Goal: Find specific page/section: Find specific page/section

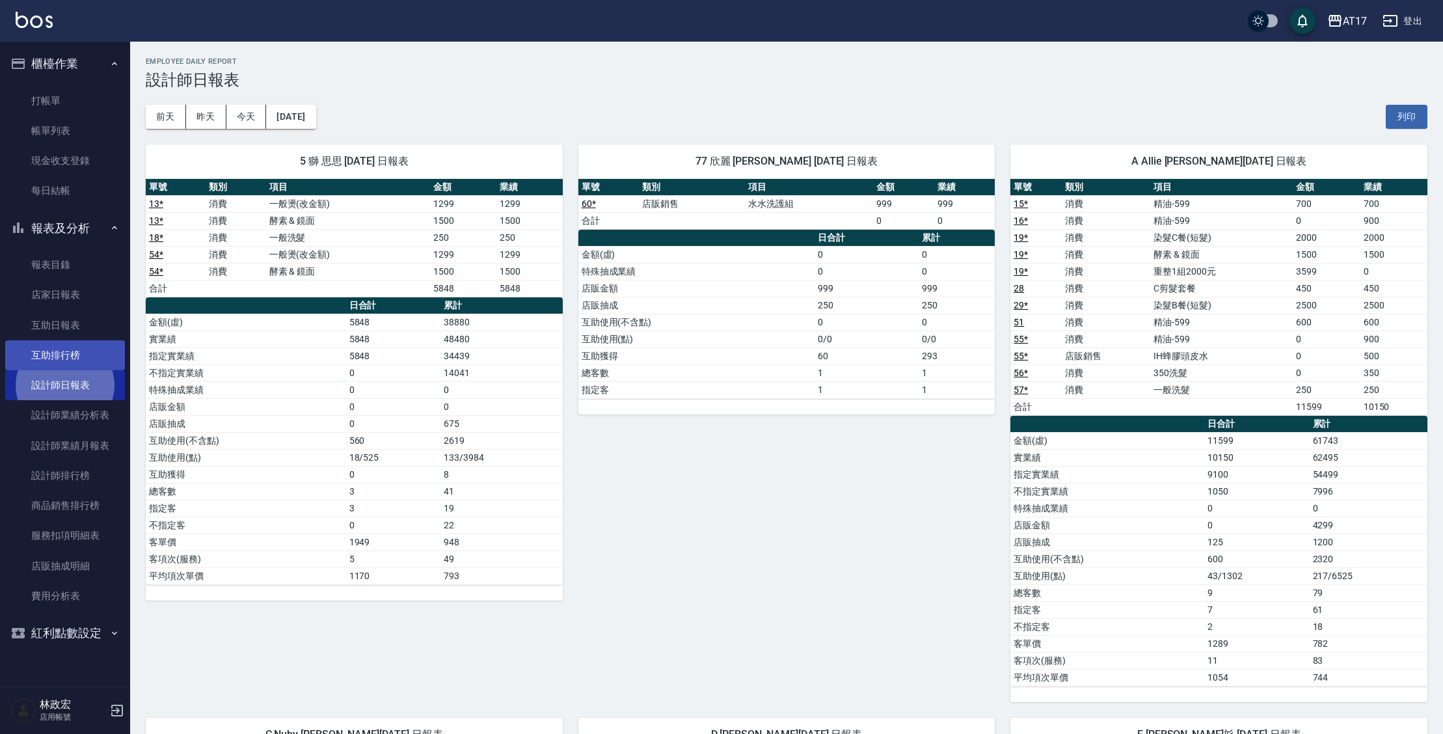
scroll to position [29, 0]
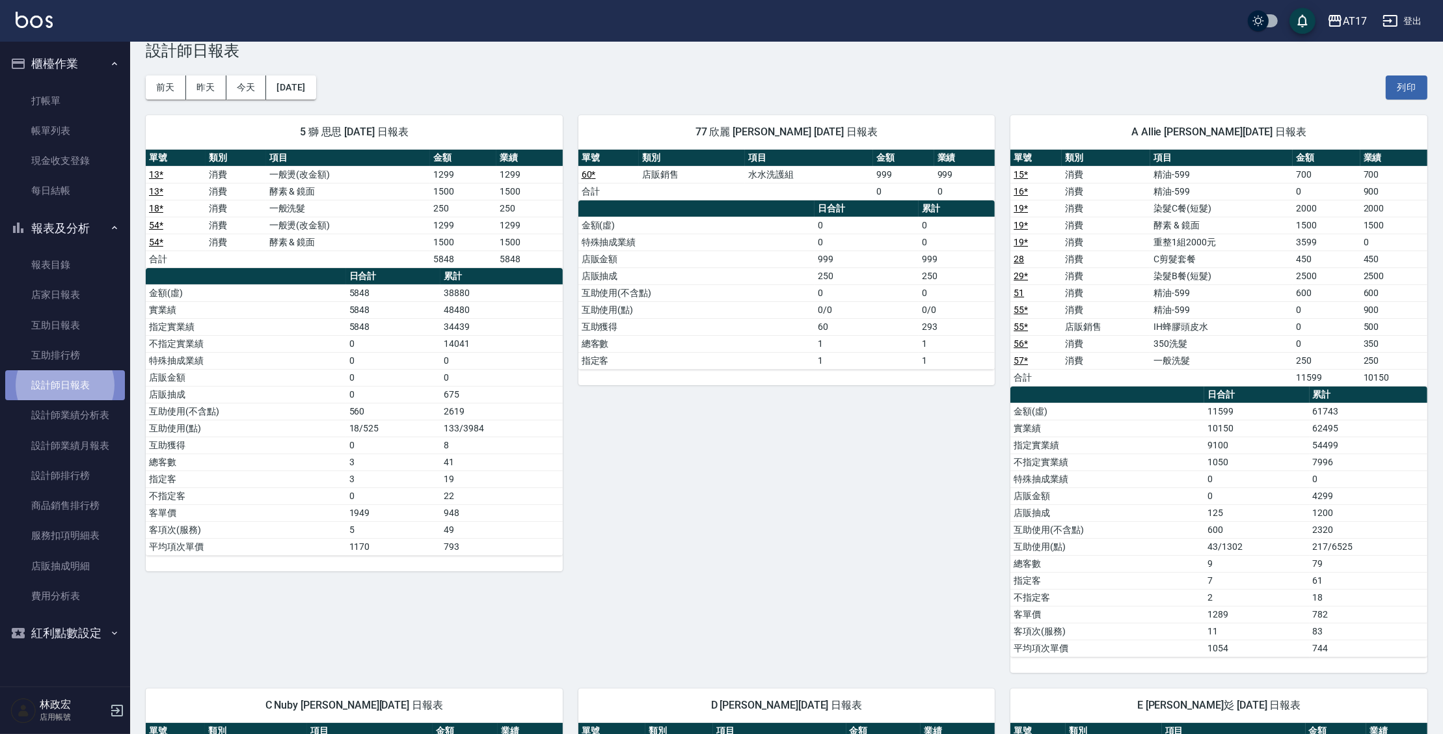
click at [83, 386] on link "設計師日報表" at bounding box center [65, 385] width 120 height 30
click at [211, 90] on button "昨天" at bounding box center [206, 87] width 40 height 24
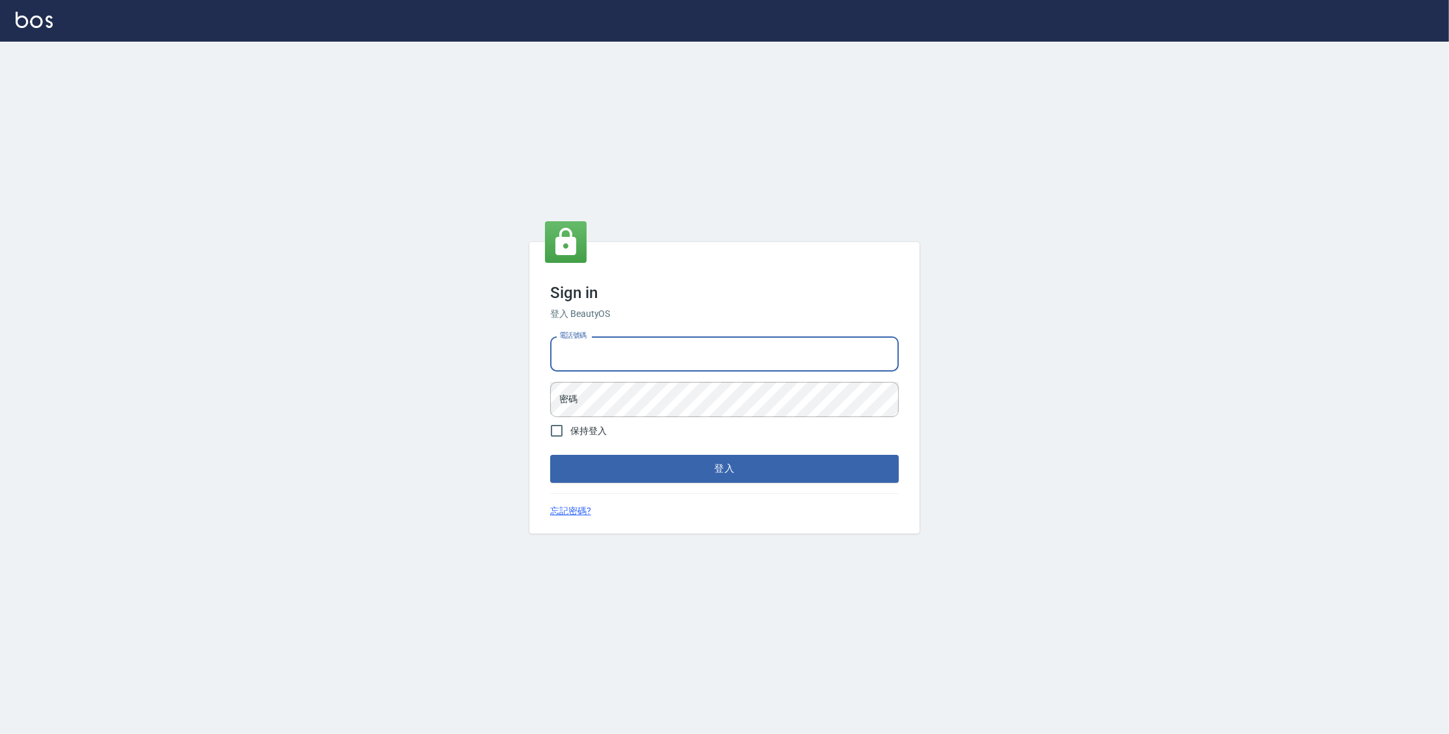
click at [624, 358] on input "電話號碼" at bounding box center [724, 353] width 349 height 35
type input "0977380821"
drag, startPoint x: 561, startPoint y: 356, endPoint x: 617, endPoint y: 355, distance: 56.6
click at [617, 355] on input "0977380821" at bounding box center [724, 353] width 349 height 35
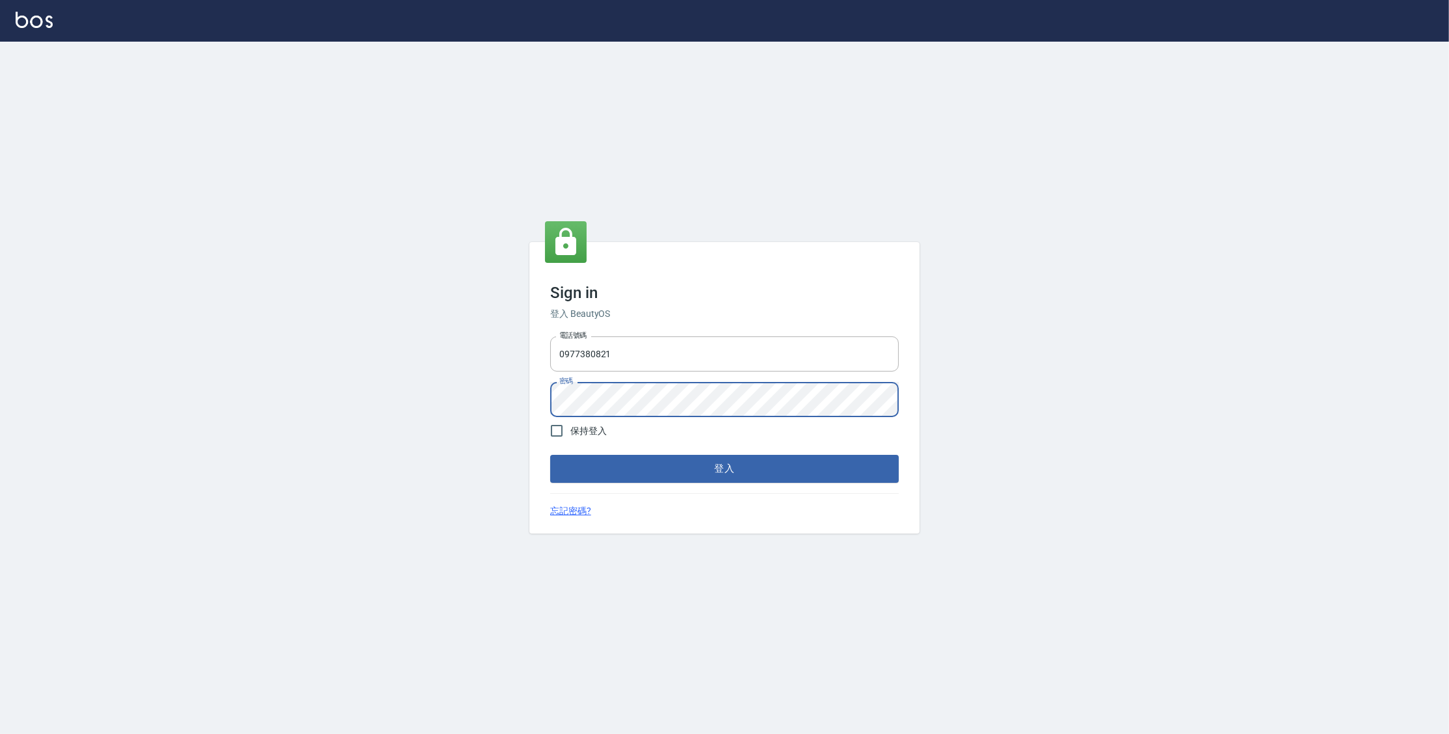
click at [550, 455] on button "登入" at bounding box center [724, 468] width 349 height 27
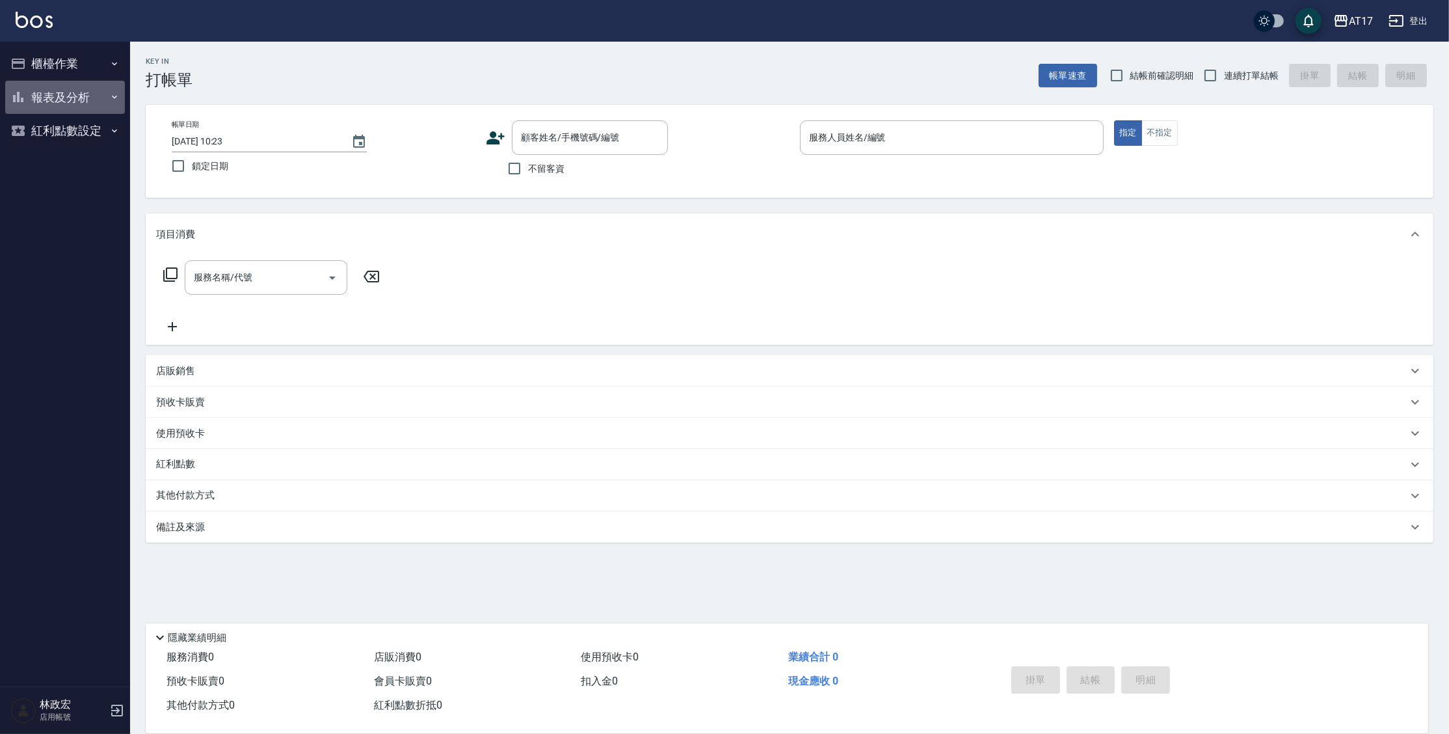
click at [62, 94] on button "報表及分析" at bounding box center [65, 98] width 120 height 34
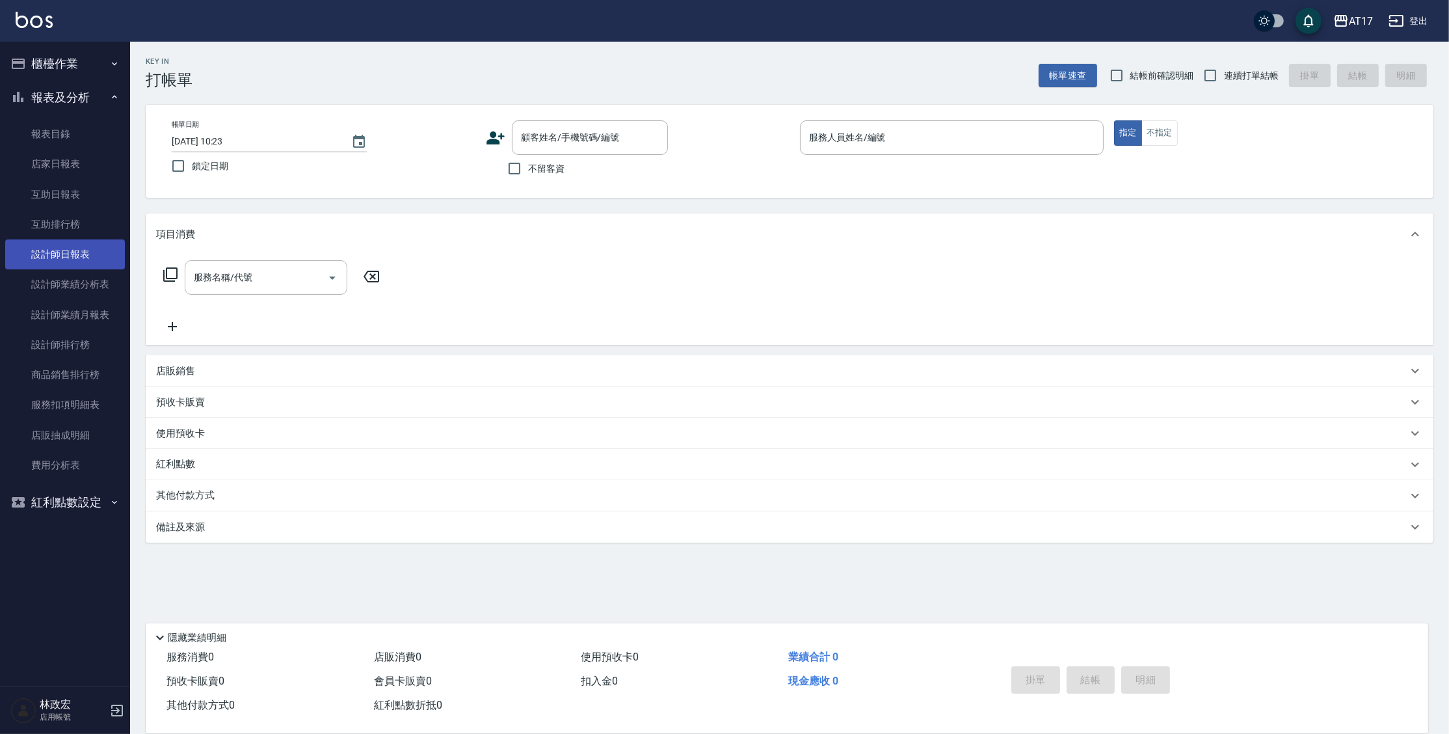
click at [74, 254] on link "設計師日報表" at bounding box center [65, 254] width 120 height 30
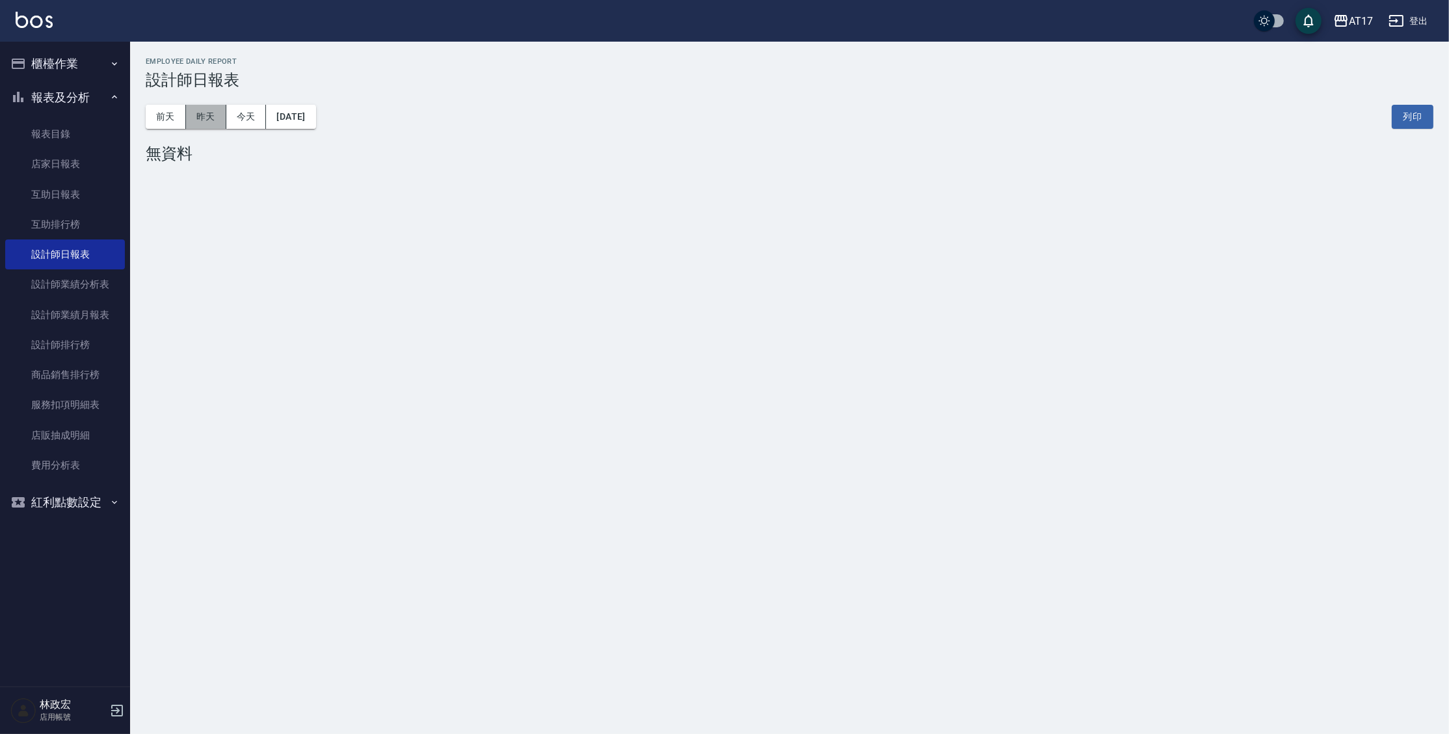
click at [200, 118] on button "昨天" at bounding box center [206, 117] width 40 height 24
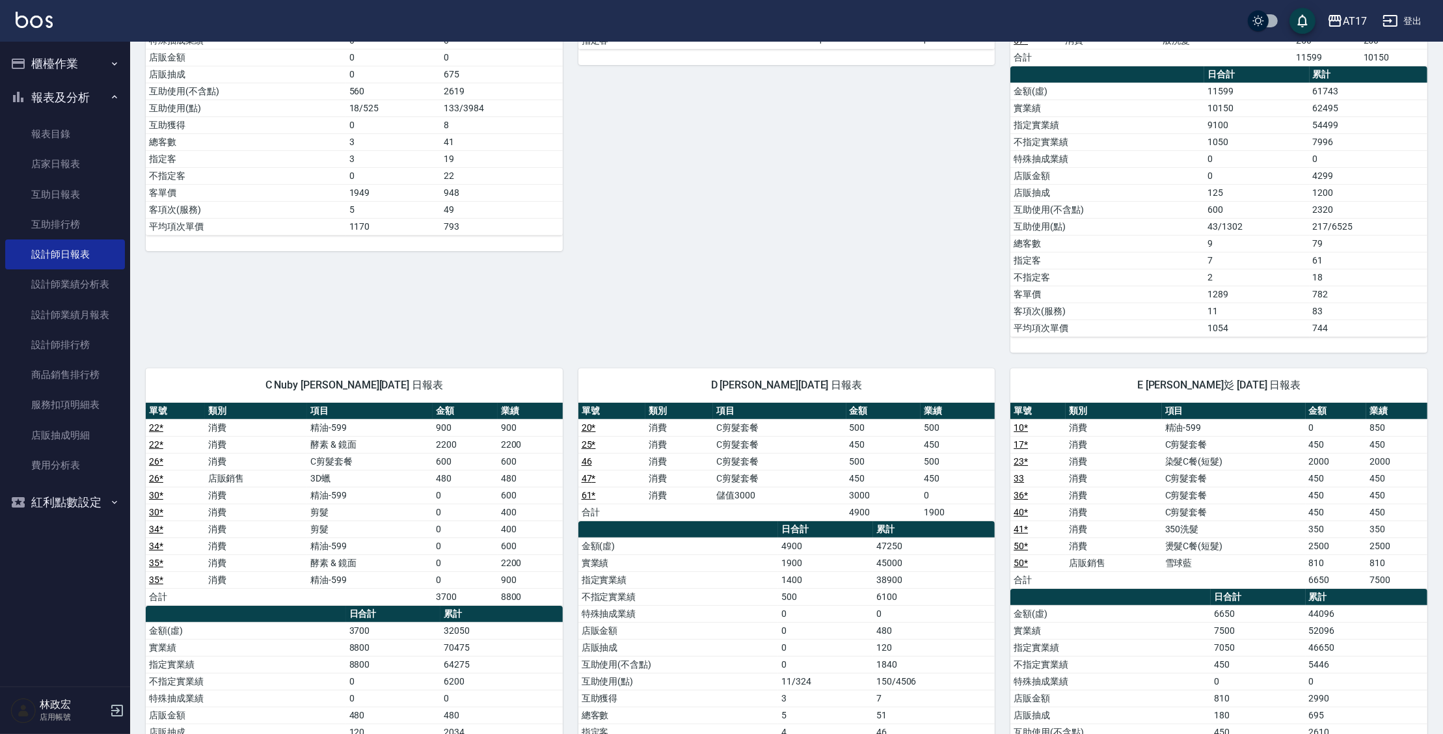
scroll to position [384, 0]
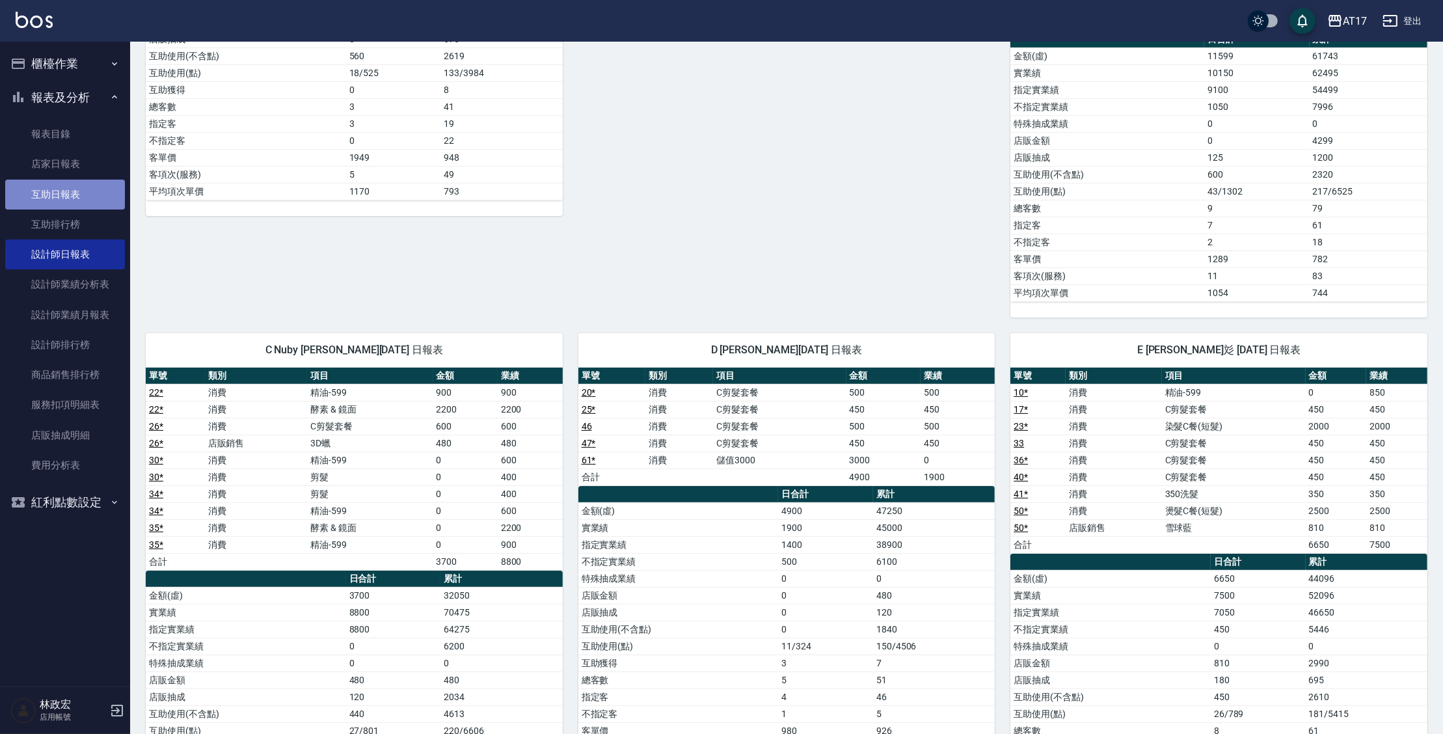
click at [74, 206] on link "互助日報表" at bounding box center [65, 195] width 120 height 30
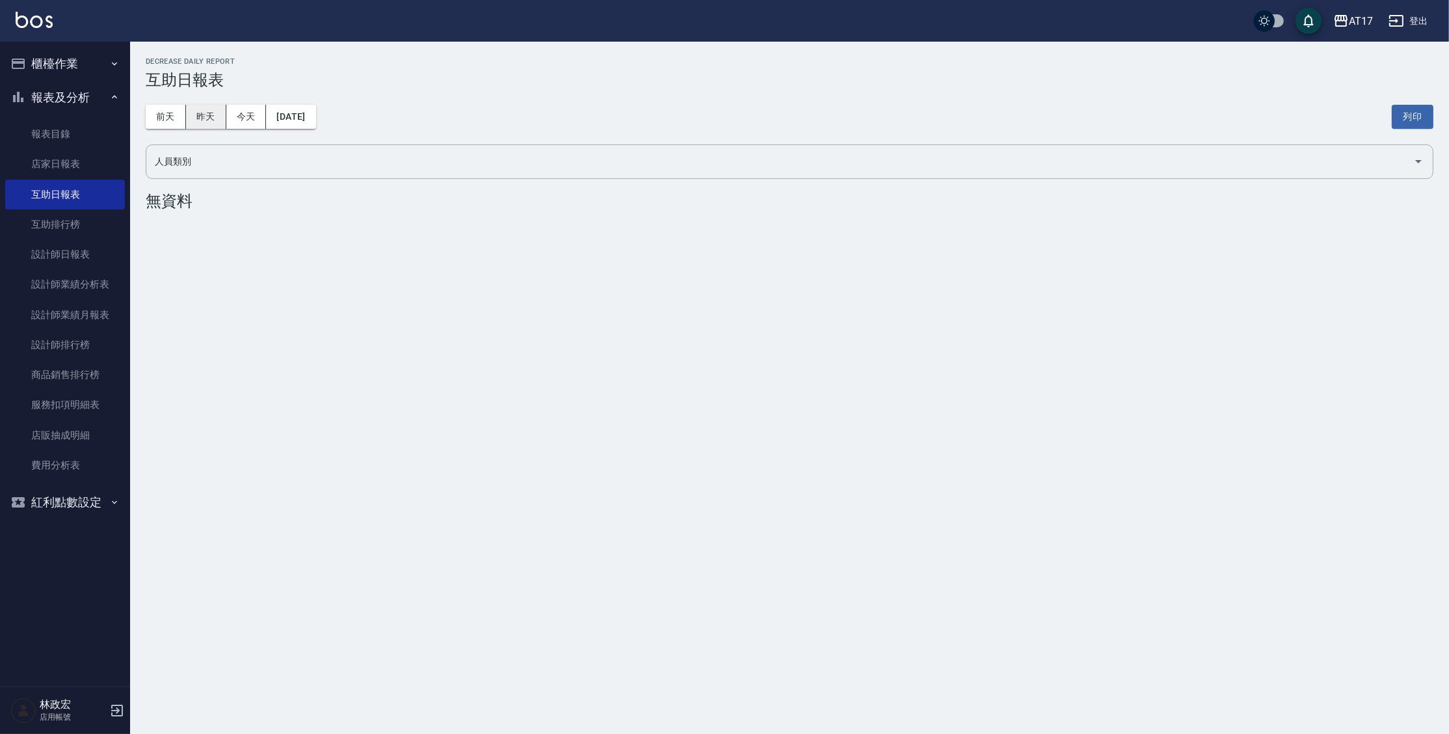
click at [207, 116] on button "昨天" at bounding box center [206, 117] width 40 height 24
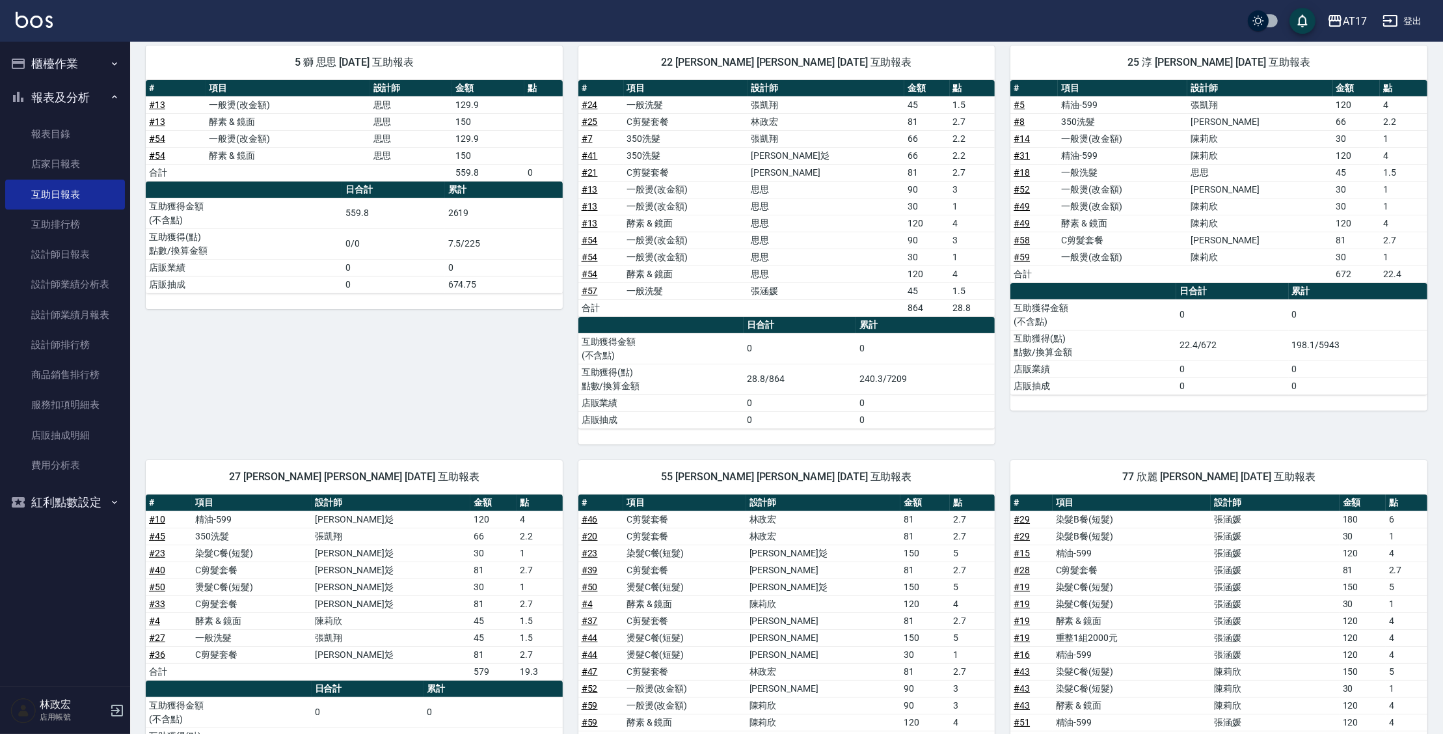
scroll to position [142, 0]
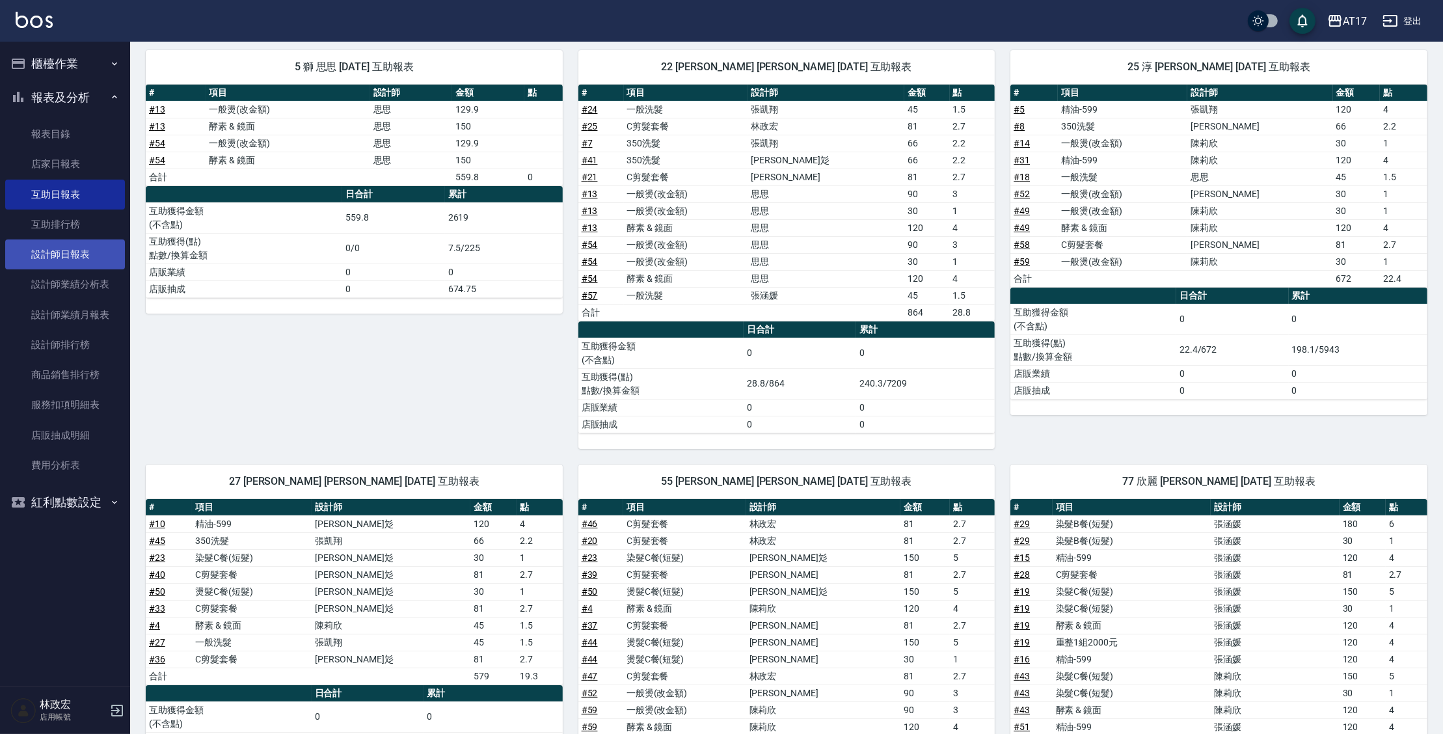
click at [70, 268] on link "設計師日報表" at bounding box center [65, 254] width 120 height 30
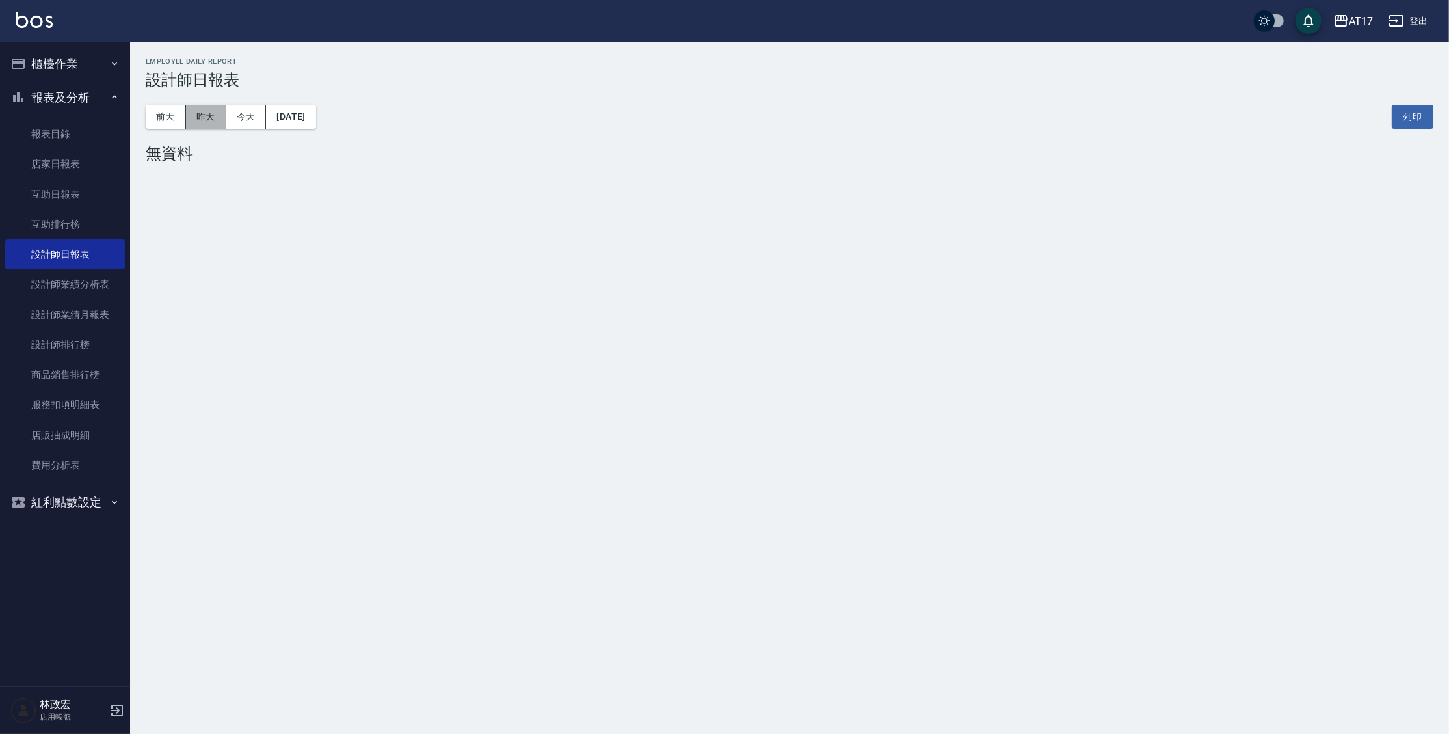
click at [207, 118] on button "昨天" at bounding box center [206, 117] width 40 height 24
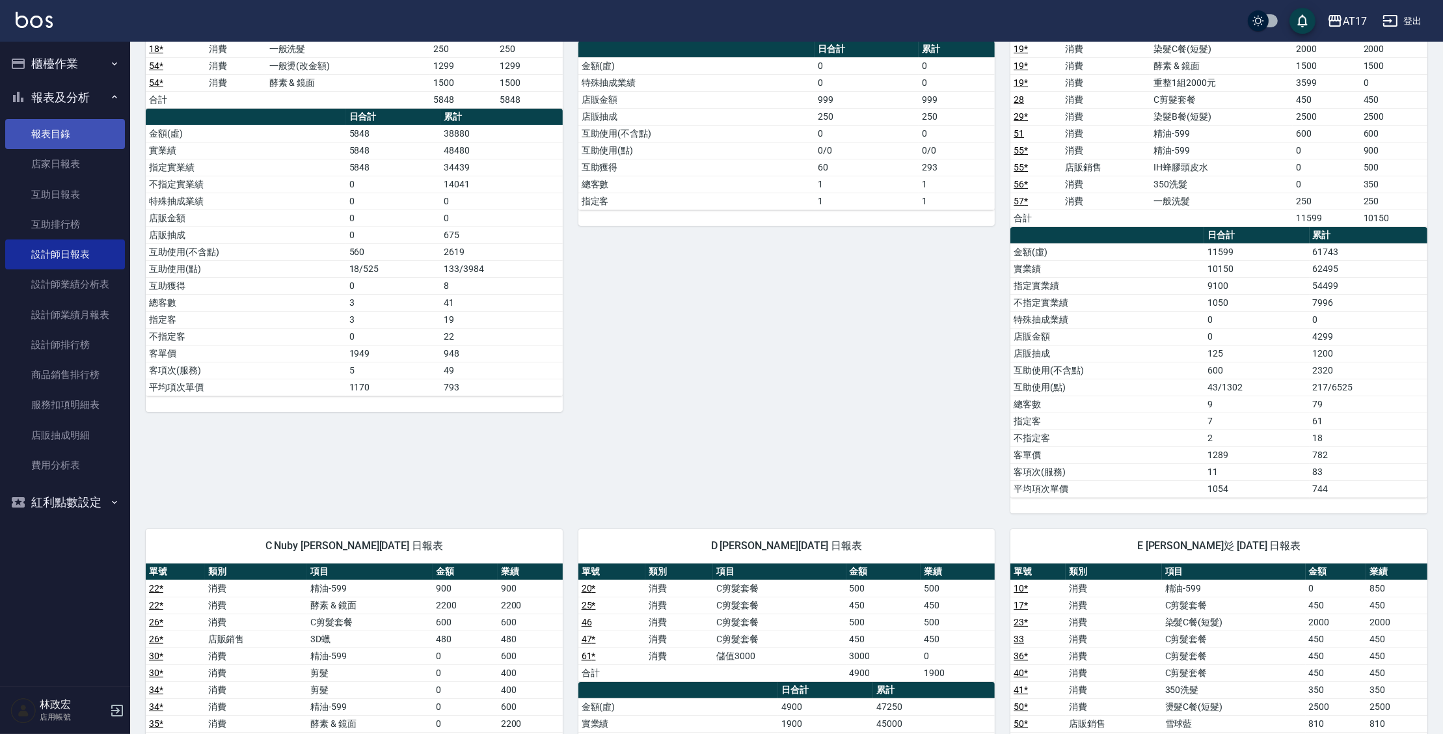
scroll to position [213, 0]
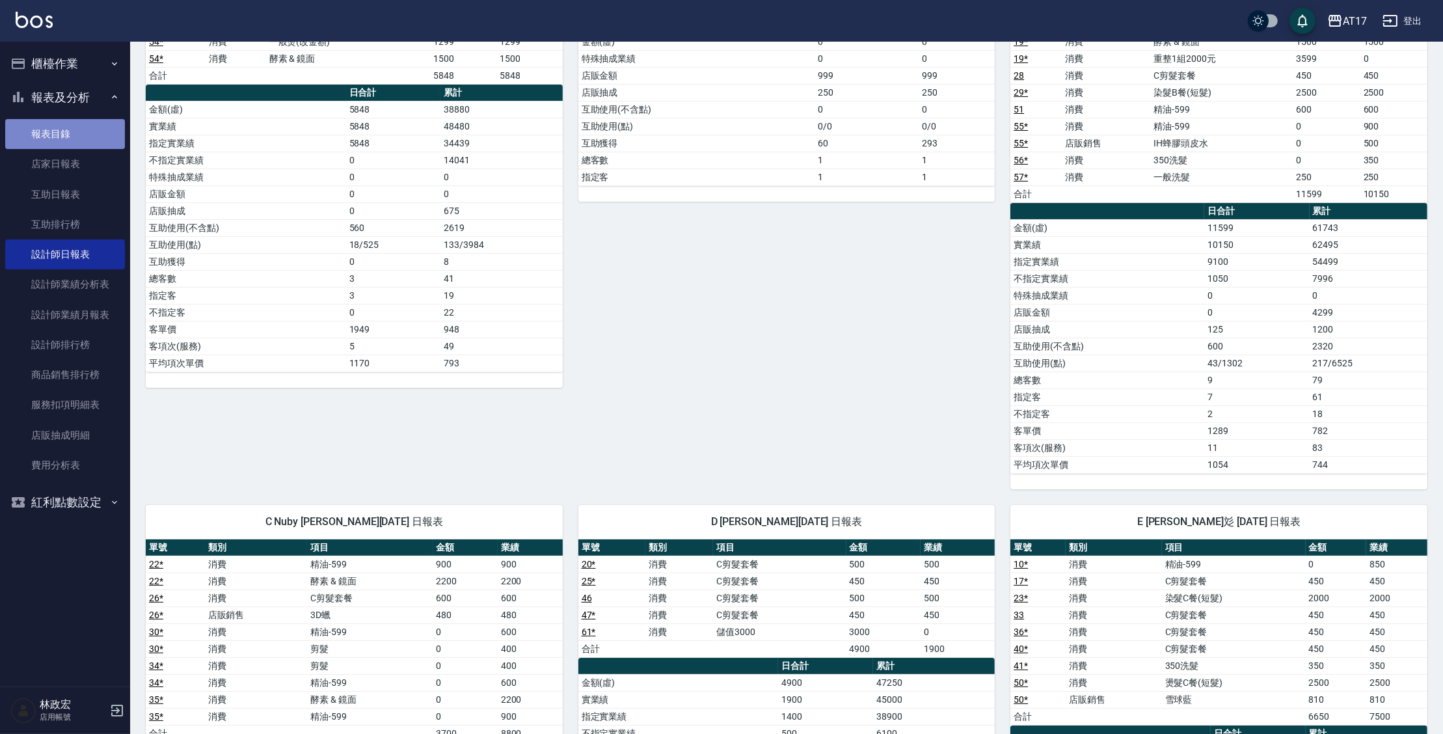
click at [48, 139] on link "報表目錄" at bounding box center [65, 134] width 120 height 30
